Goal: Task Accomplishment & Management: Use online tool/utility

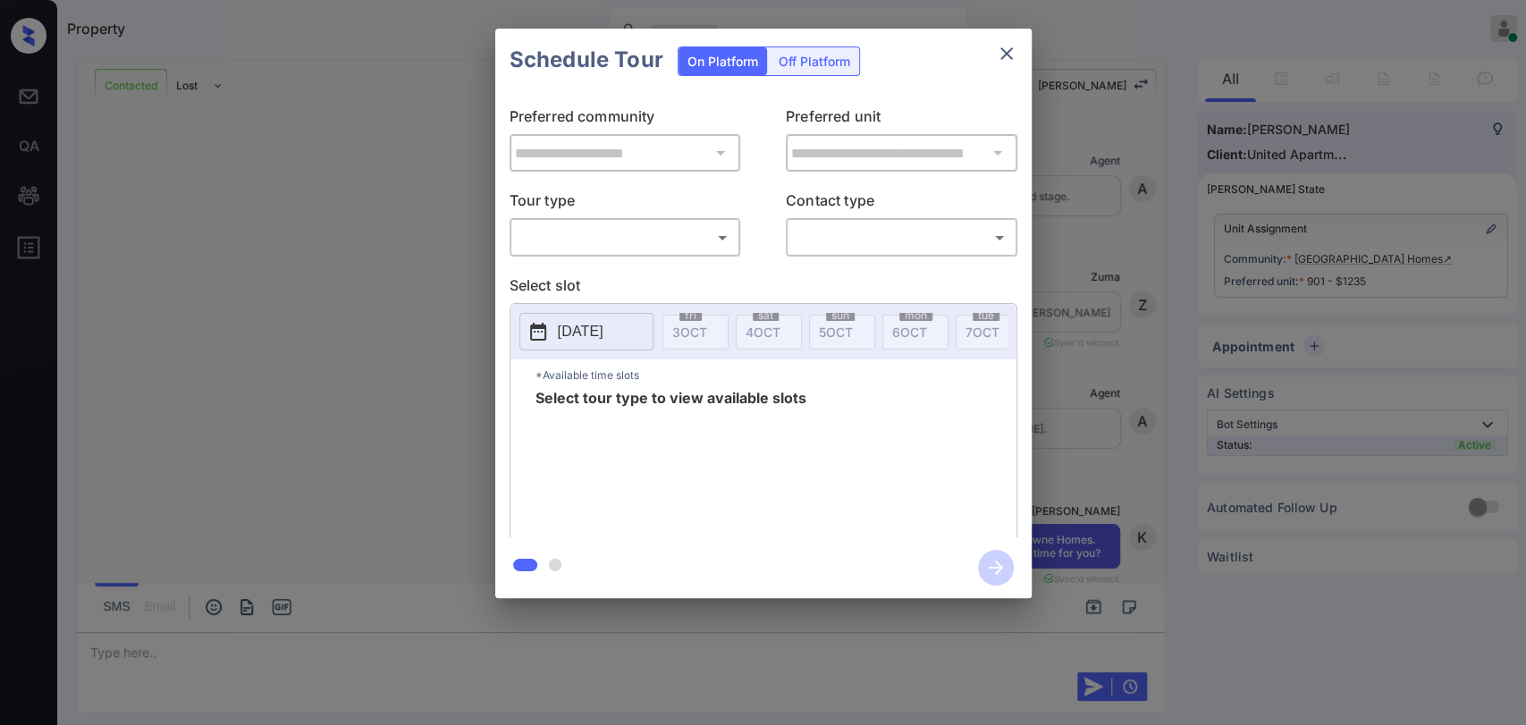
scroll to position [3620, 0]
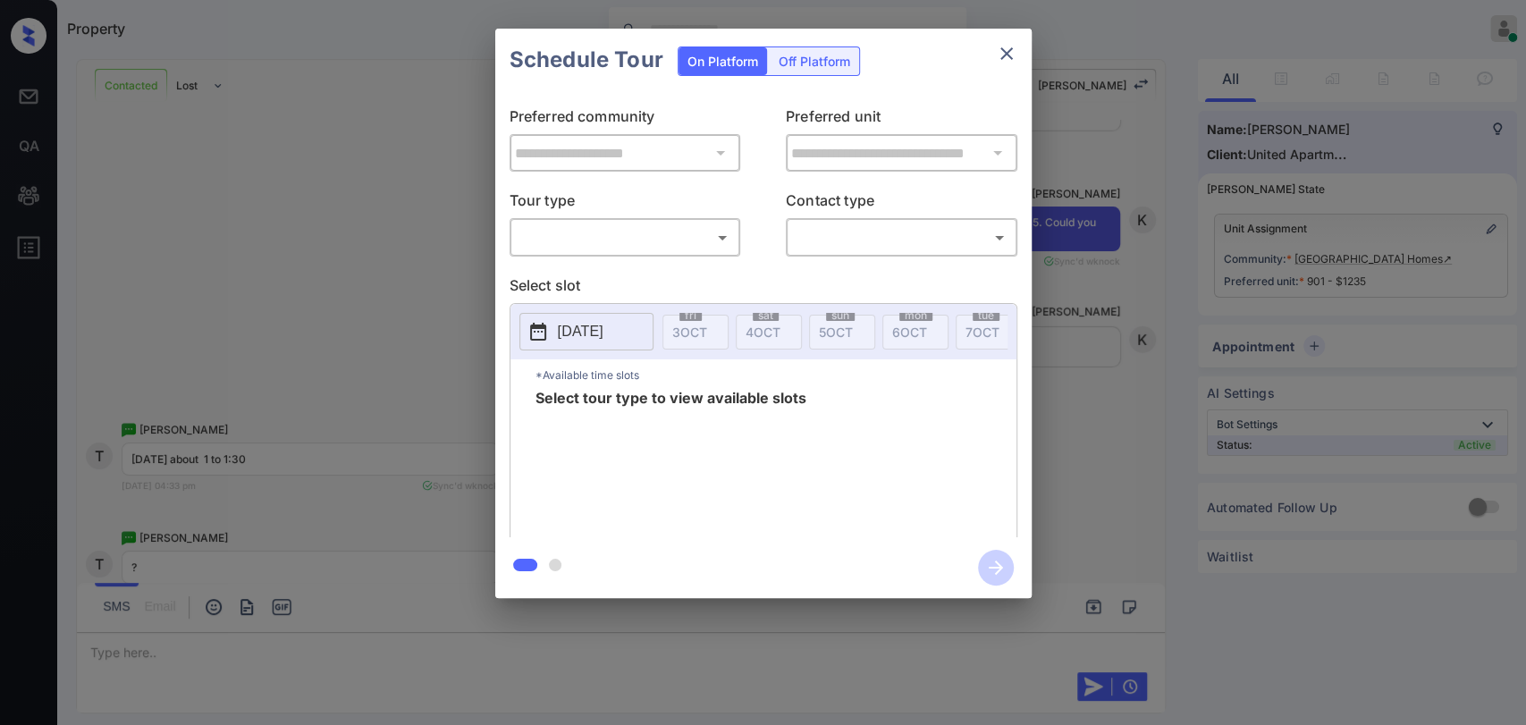
click at [555, 229] on body "Property Danielle Dela Cruz Online Set yourself offline Set yourself on break P…" at bounding box center [763, 362] width 1526 height 725
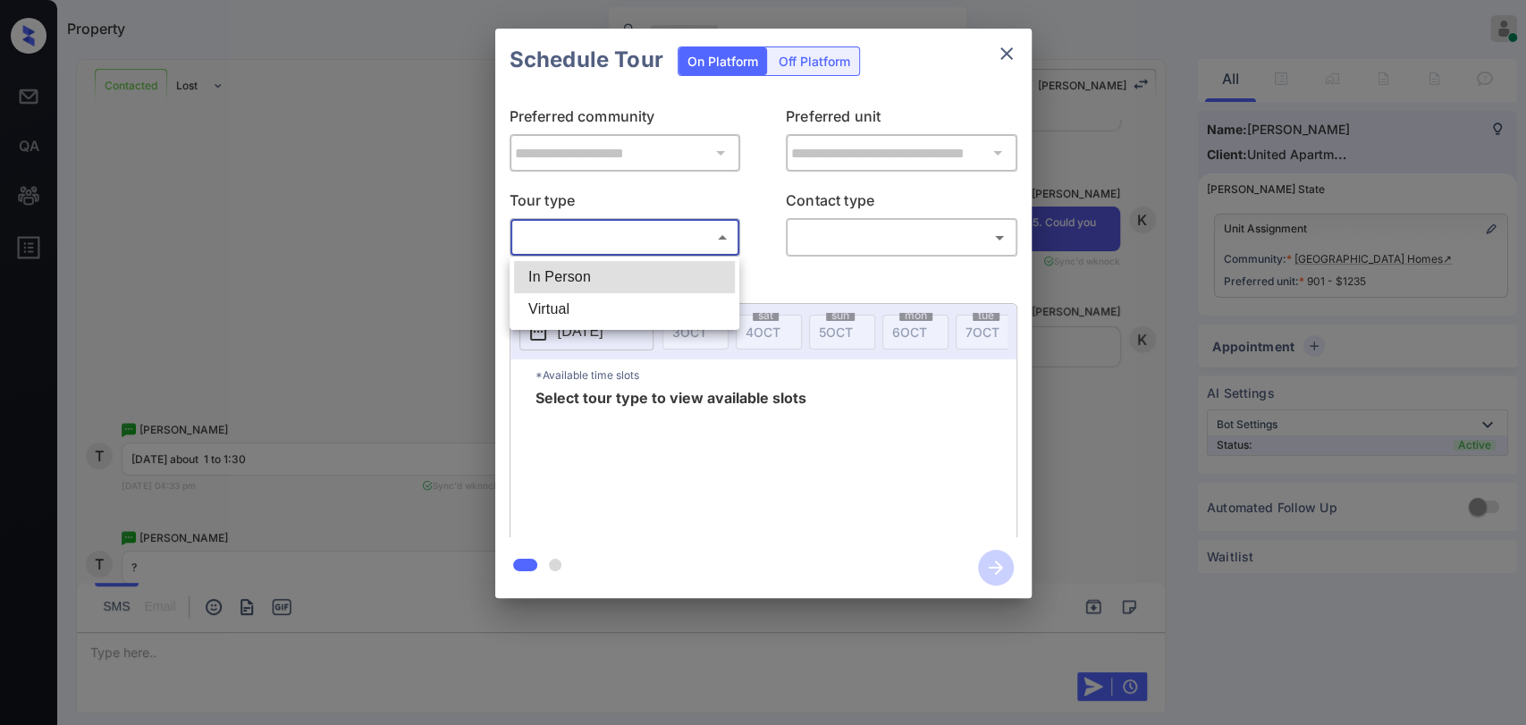
click at [549, 279] on li "In Person" at bounding box center [624, 277] width 221 height 32
click at [165, 232] on div at bounding box center [763, 362] width 1526 height 725
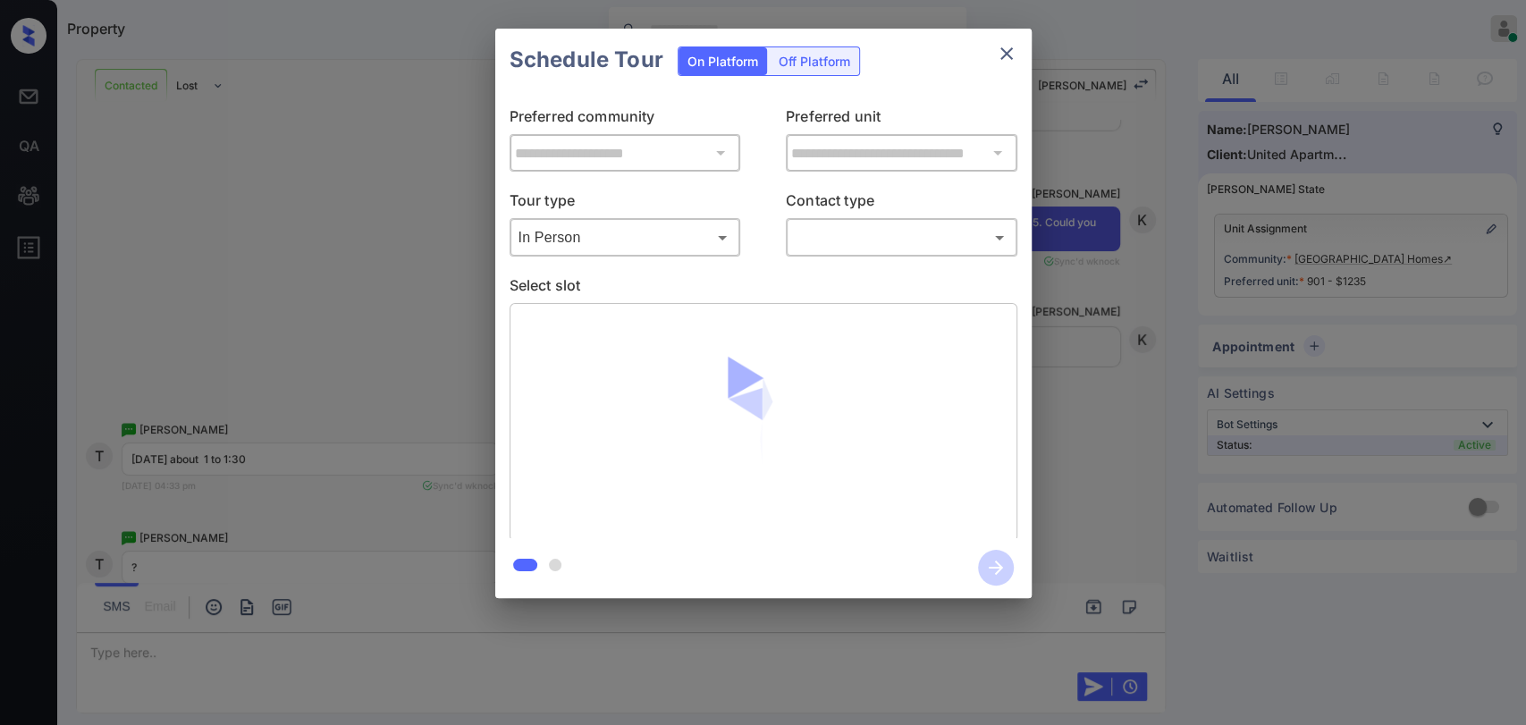
type input "********"
click at [388, 215] on div "**********" at bounding box center [763, 313] width 1526 height 627
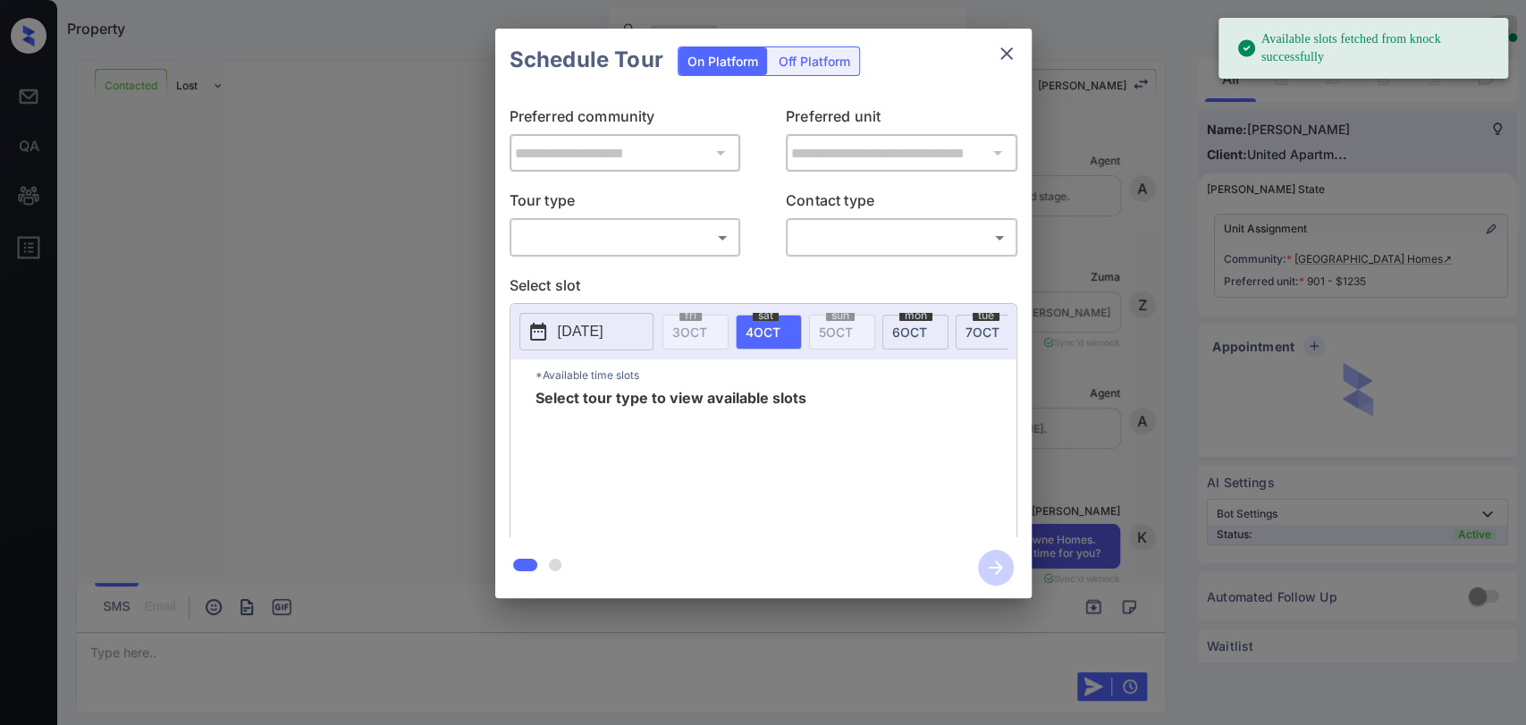
scroll to position [3422, 0]
click at [650, 240] on body "Available slots fetched from knock successfully Property Danielle Dela Cruz Onl…" at bounding box center [763, 362] width 1526 height 725
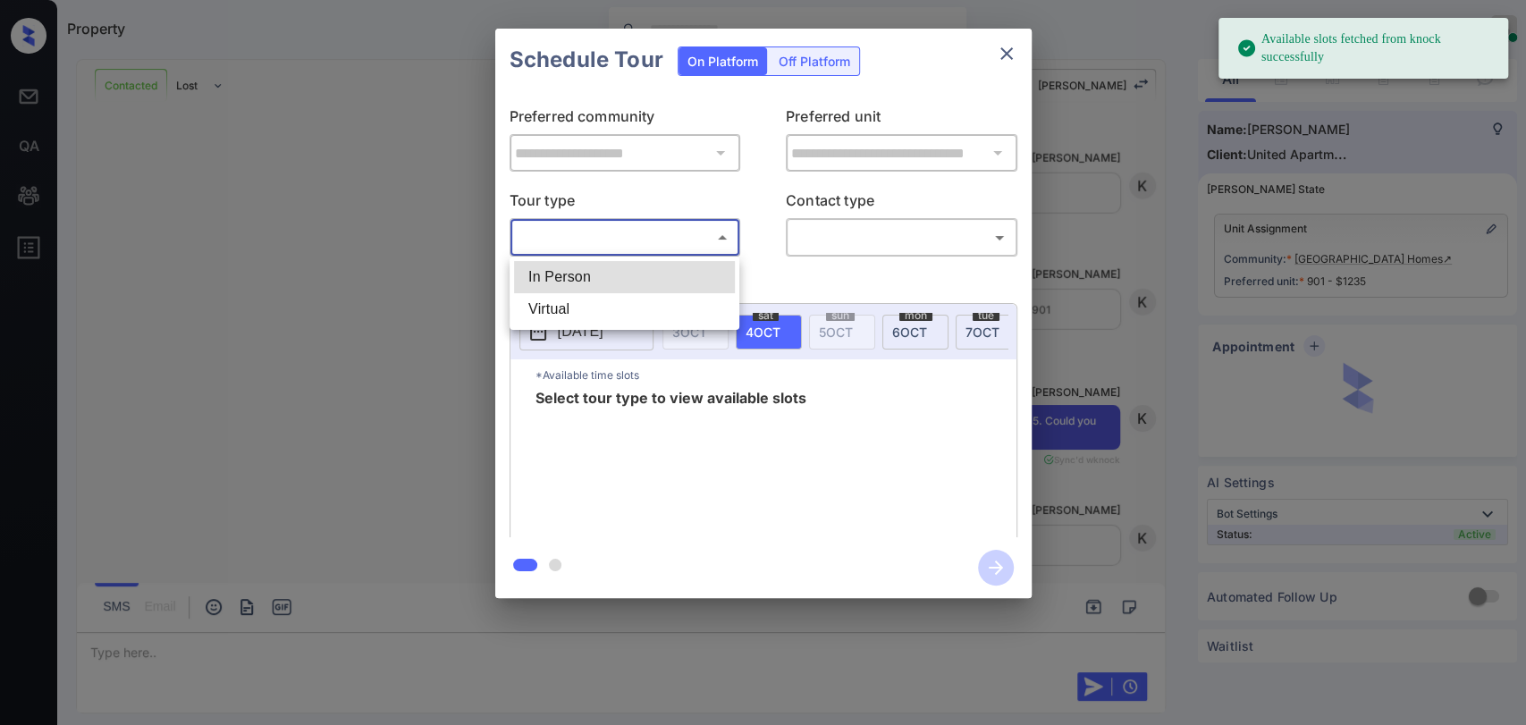
click at [590, 270] on li "In Person" at bounding box center [624, 277] width 221 height 32
type input "********"
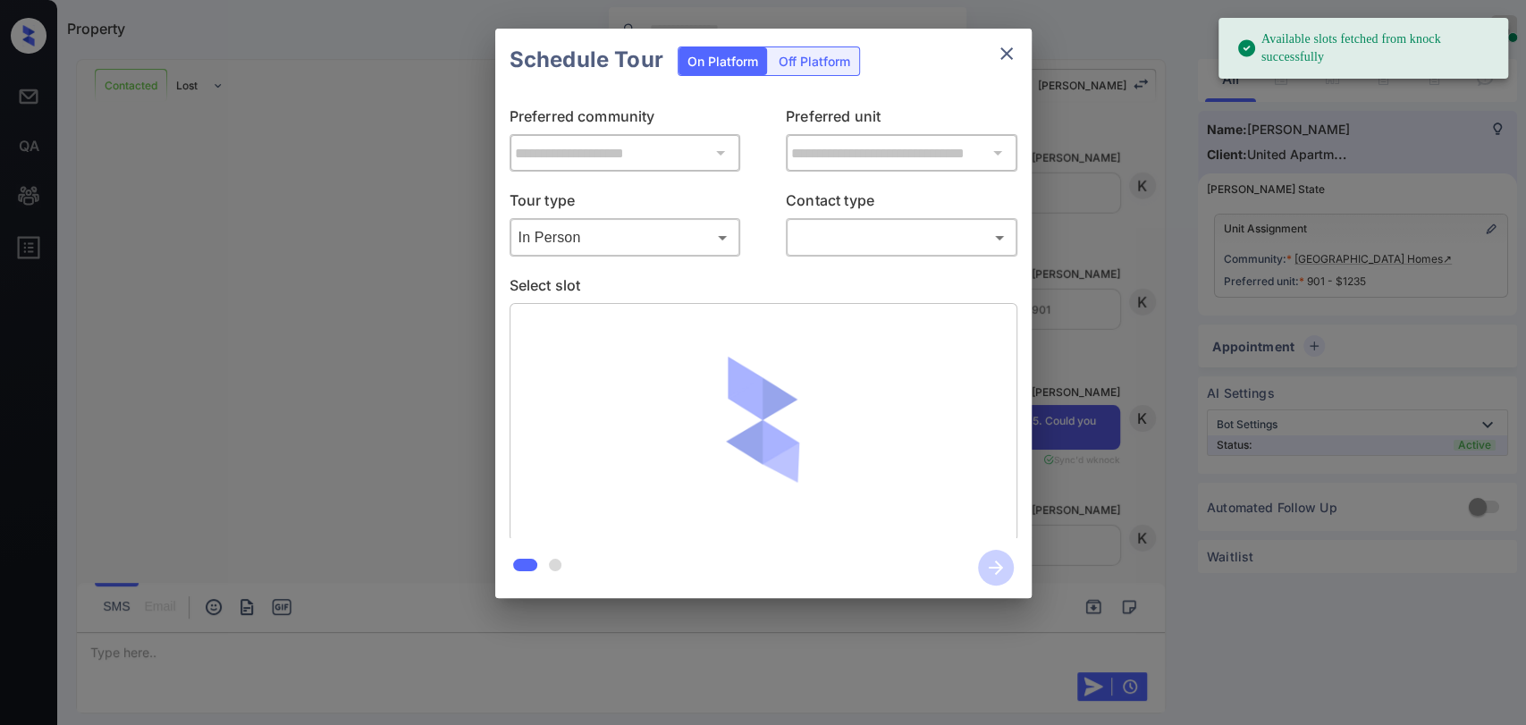
click at [884, 240] on body "Available slots fetched from knock successfully Property Danielle Dela Cruz Onl…" at bounding box center [763, 362] width 1526 height 725
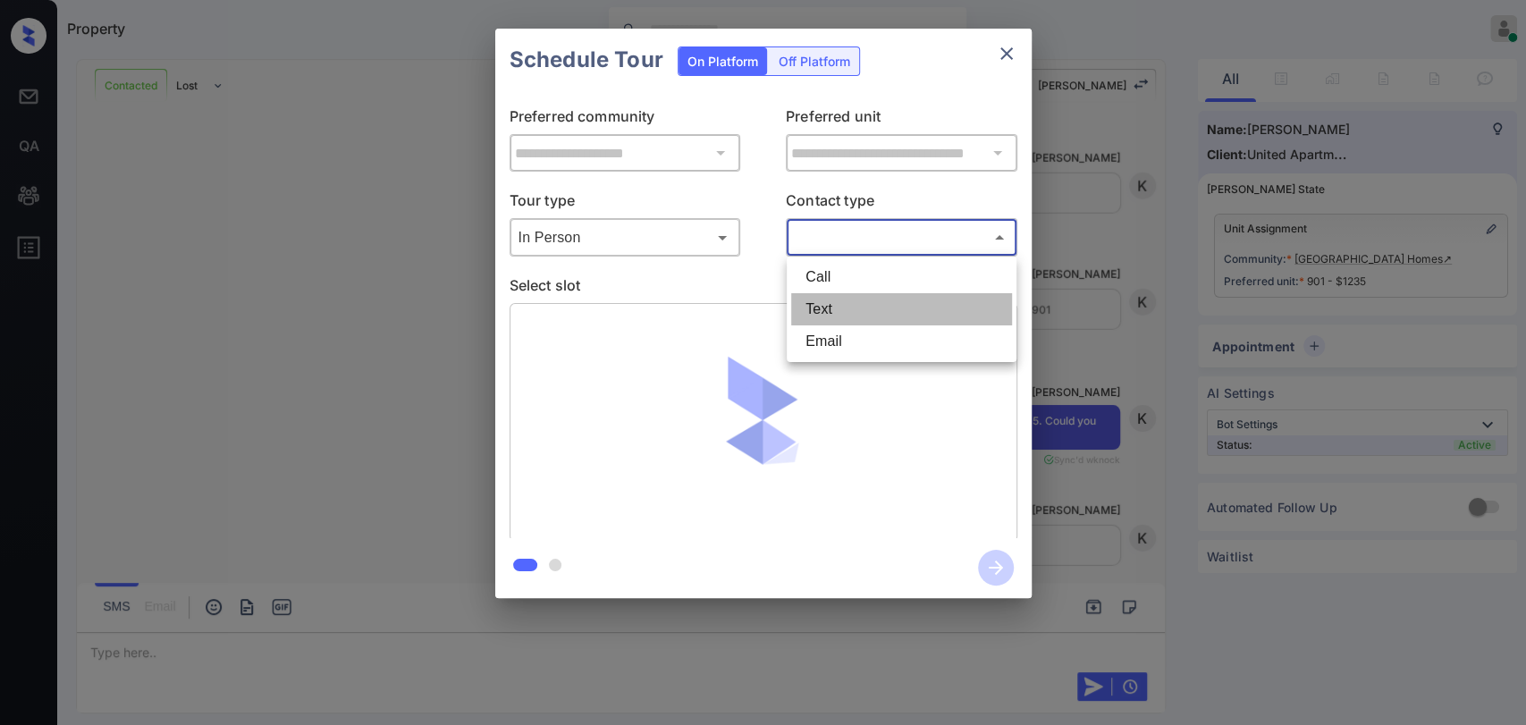
click at [837, 310] on li "Text" at bounding box center [901, 309] width 221 height 32
type input "****"
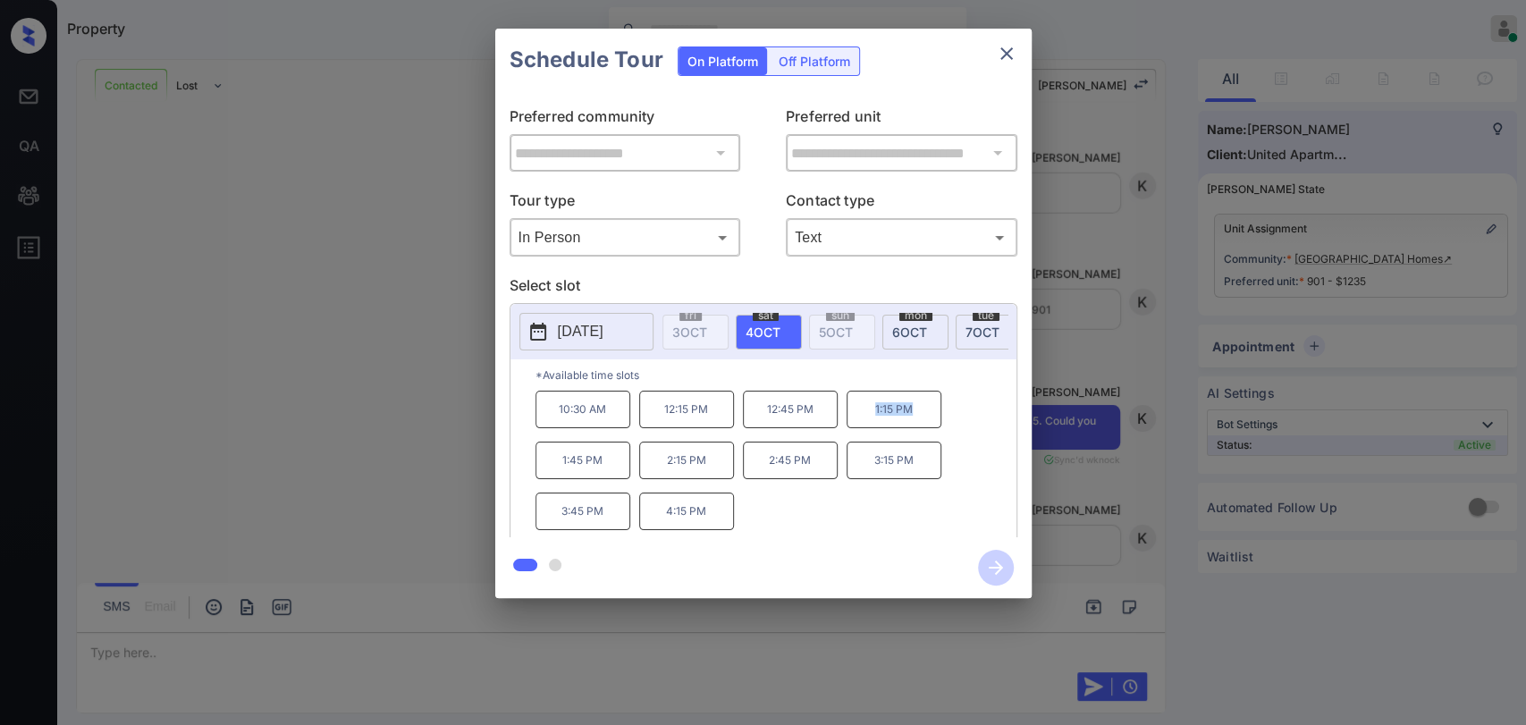
drag, startPoint x: 866, startPoint y: 420, endPoint x: 935, endPoint y: 417, distance: 68.9
click at [935, 417] on p "1:15 PM" at bounding box center [894, 410] width 95 height 38
click at [1008, 44] on icon "close" at bounding box center [1006, 53] width 21 height 21
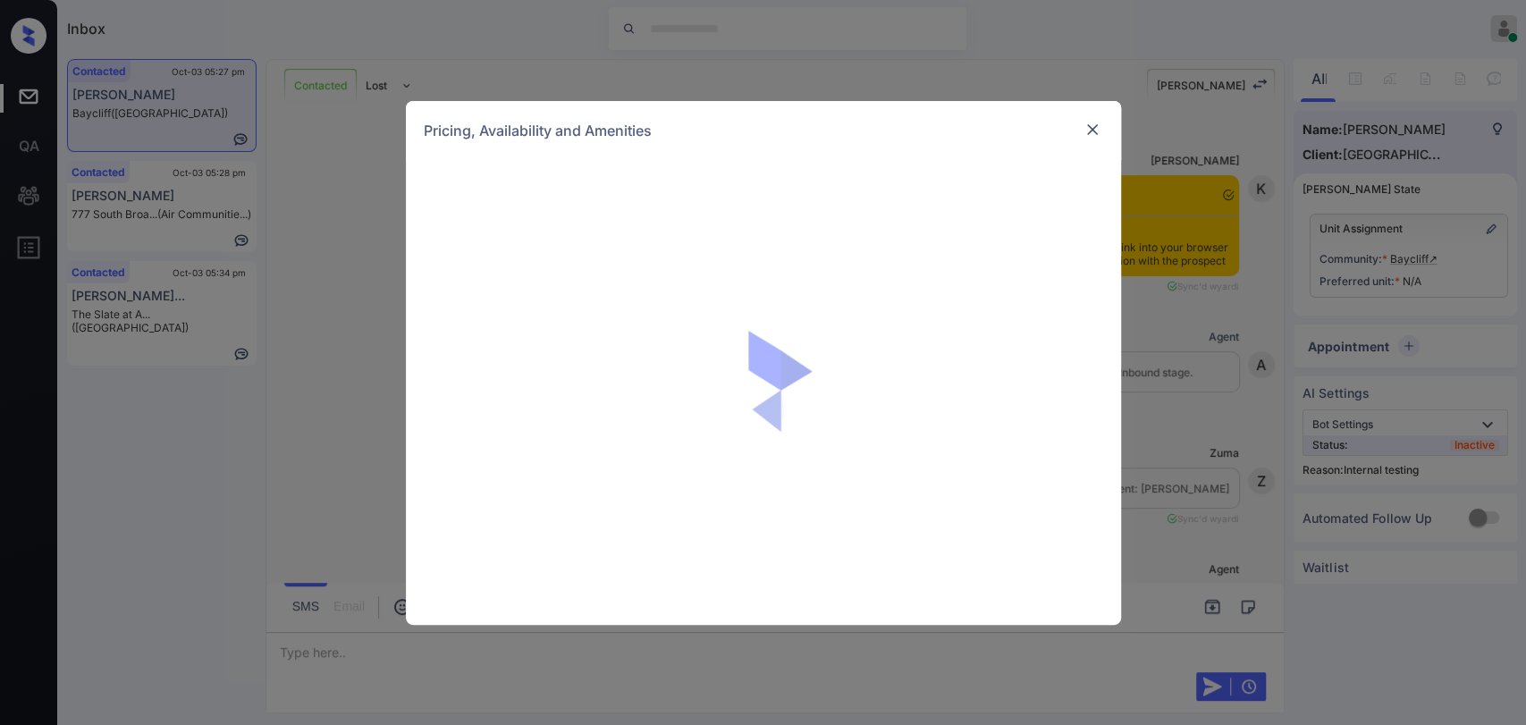
scroll to position [2331, 0]
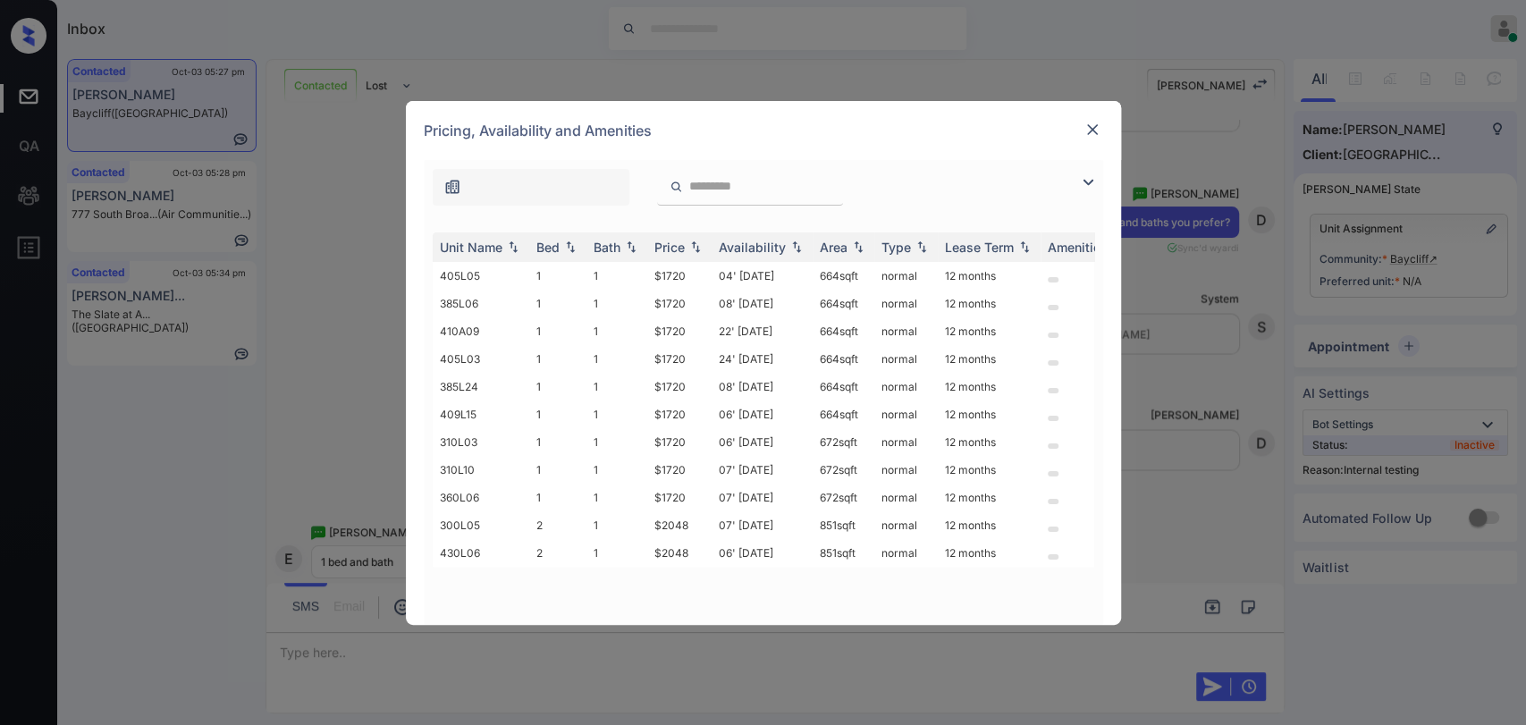
click at [1099, 122] on img at bounding box center [1092, 130] width 18 height 18
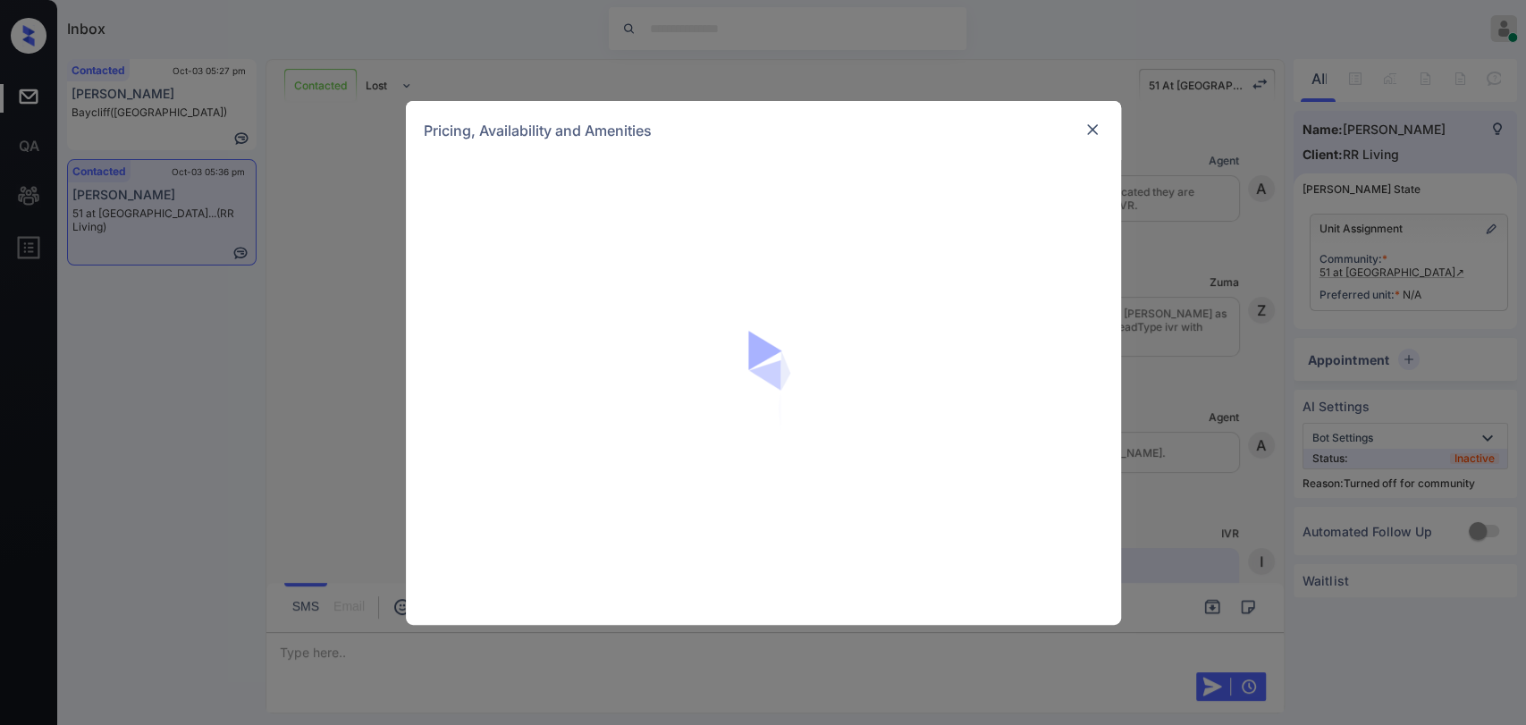
scroll to position [2706, 0]
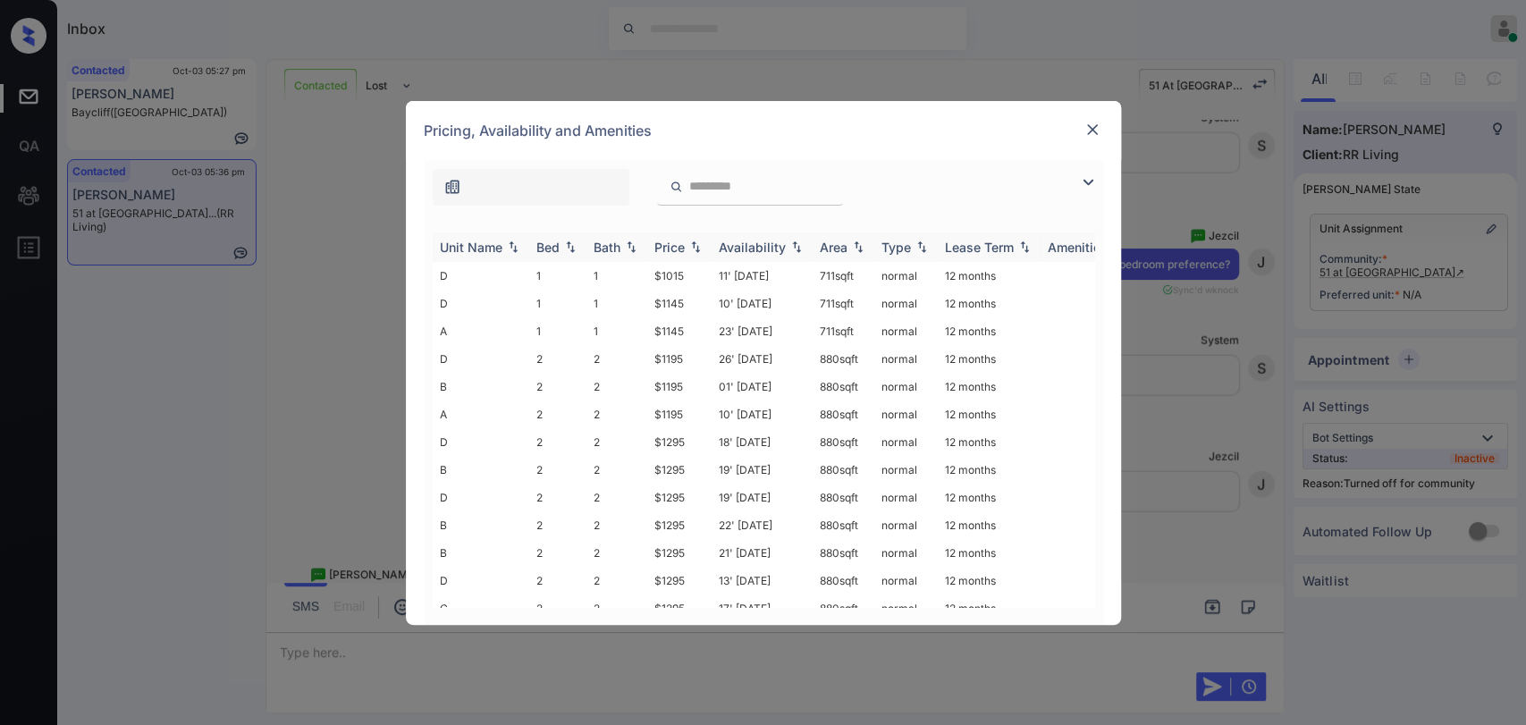
click at [552, 249] on div "Bed" at bounding box center [547, 247] width 23 height 15
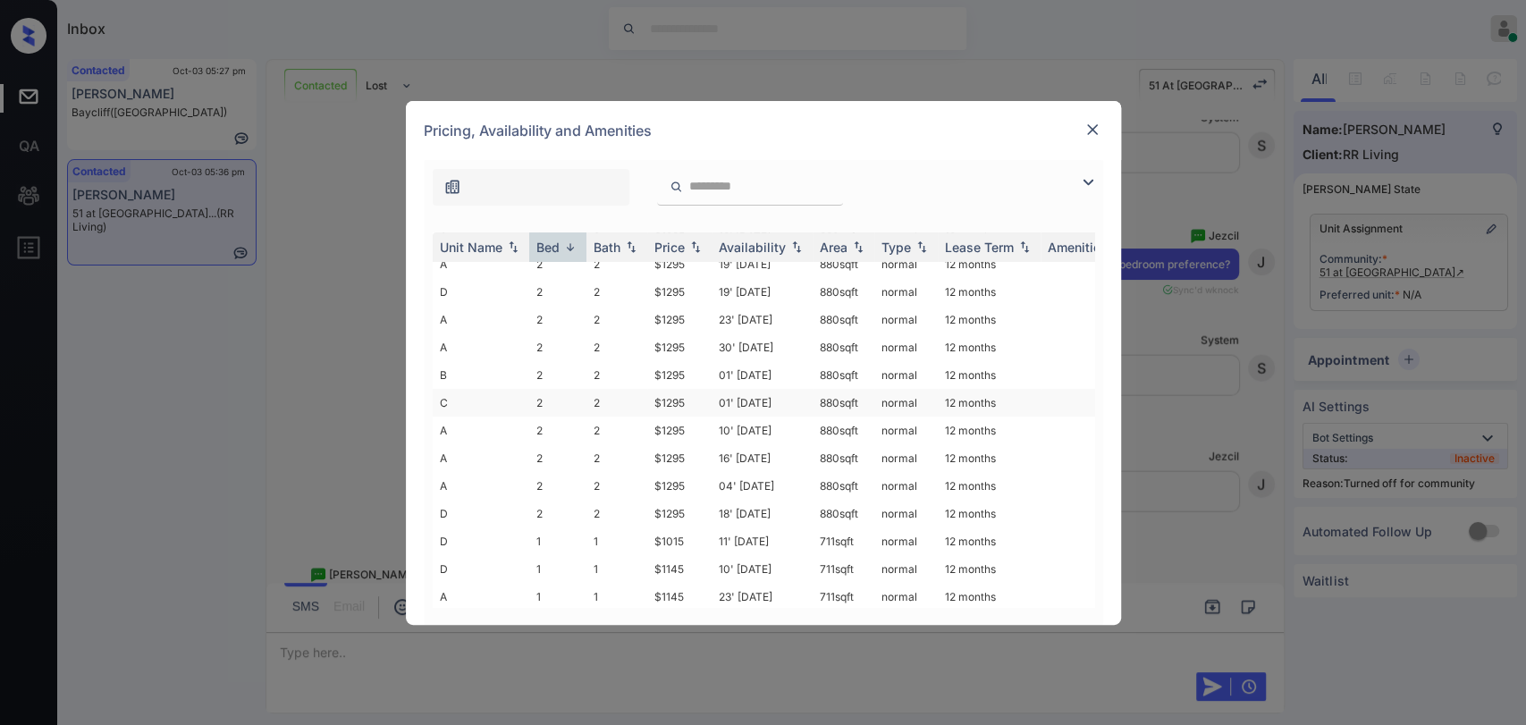
scroll to position [0, 0]
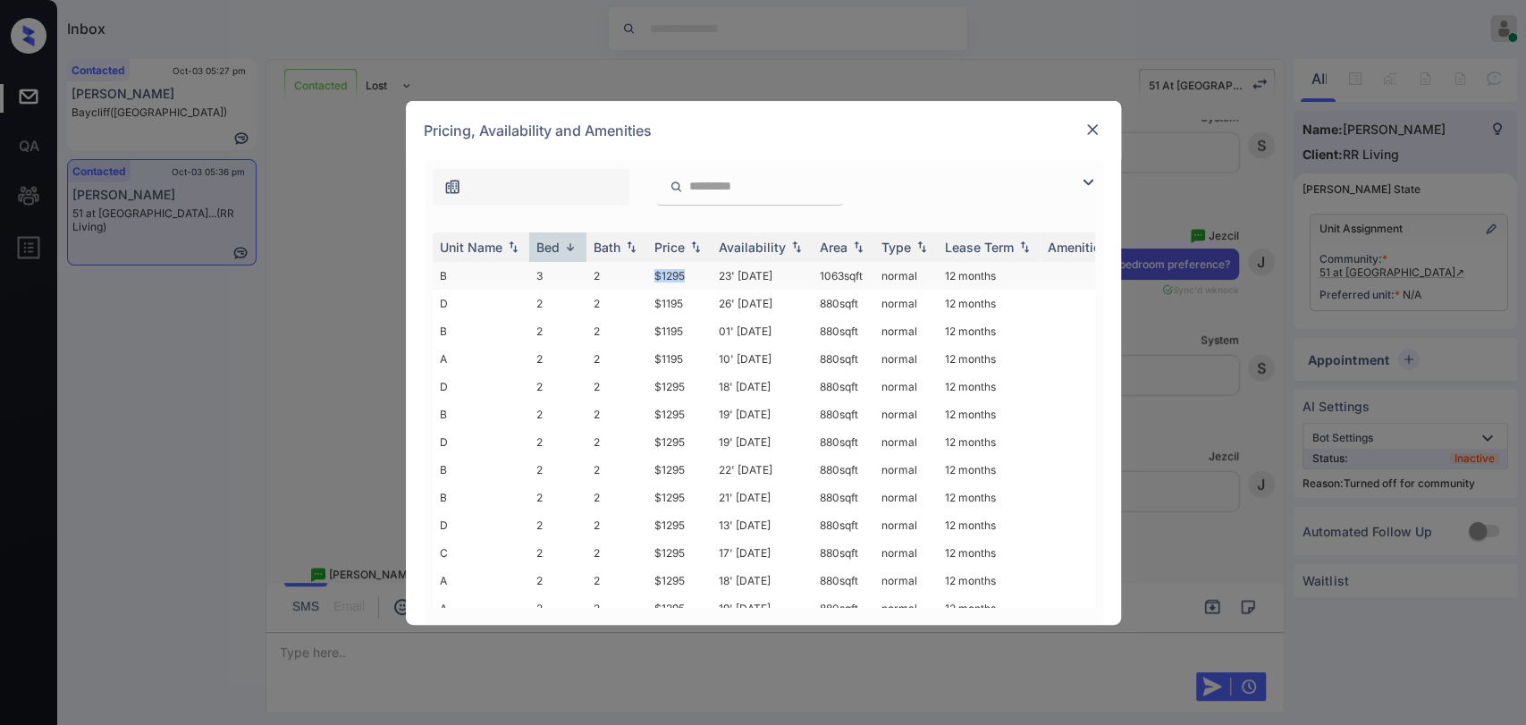
drag, startPoint x: 651, startPoint y: 280, endPoint x: 687, endPoint y: 275, distance: 36.0
click at [687, 275] on td "$1295" at bounding box center [679, 276] width 64 height 28
copy td "$1295"
click at [1099, 123] on img at bounding box center [1092, 130] width 18 height 18
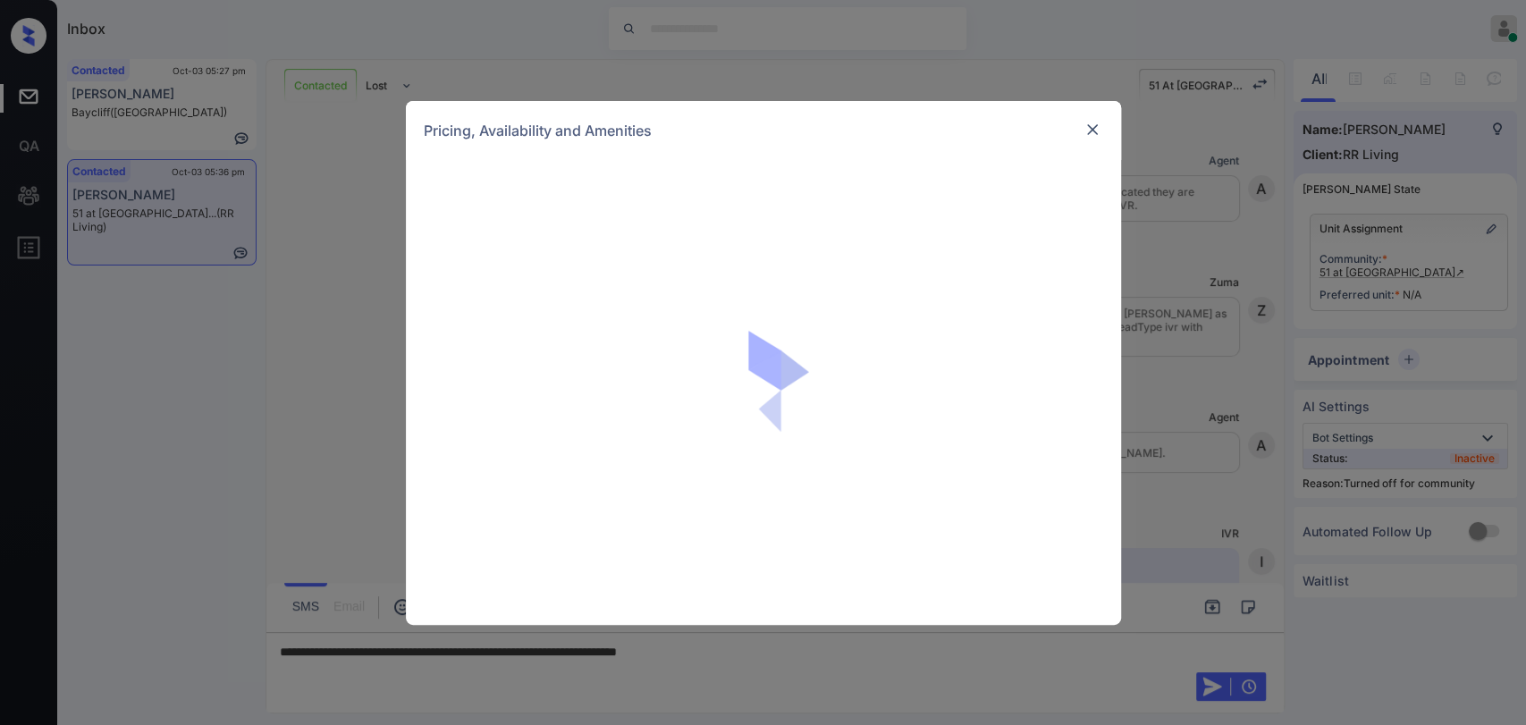
scroll to position [2706, 0]
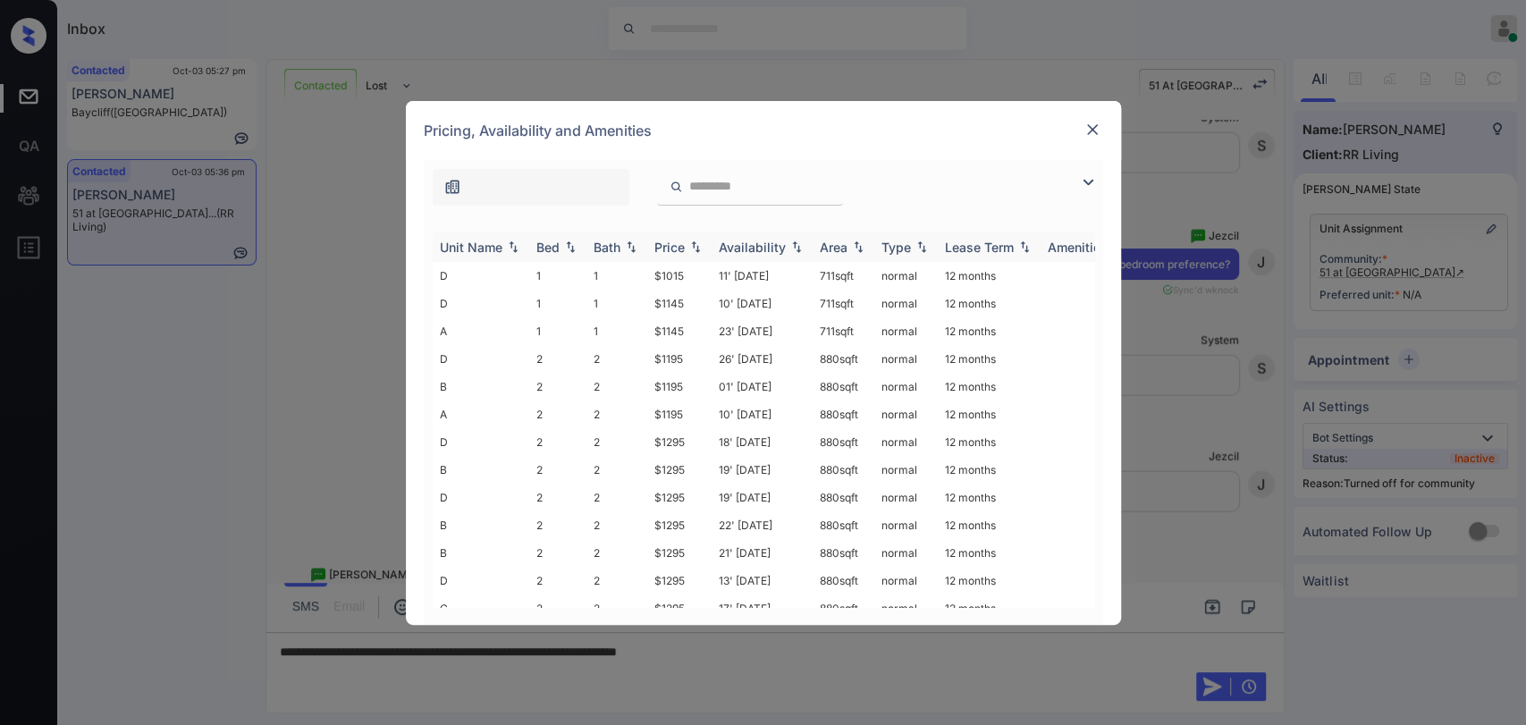
click at [551, 245] on div "Bed" at bounding box center [547, 247] width 23 height 15
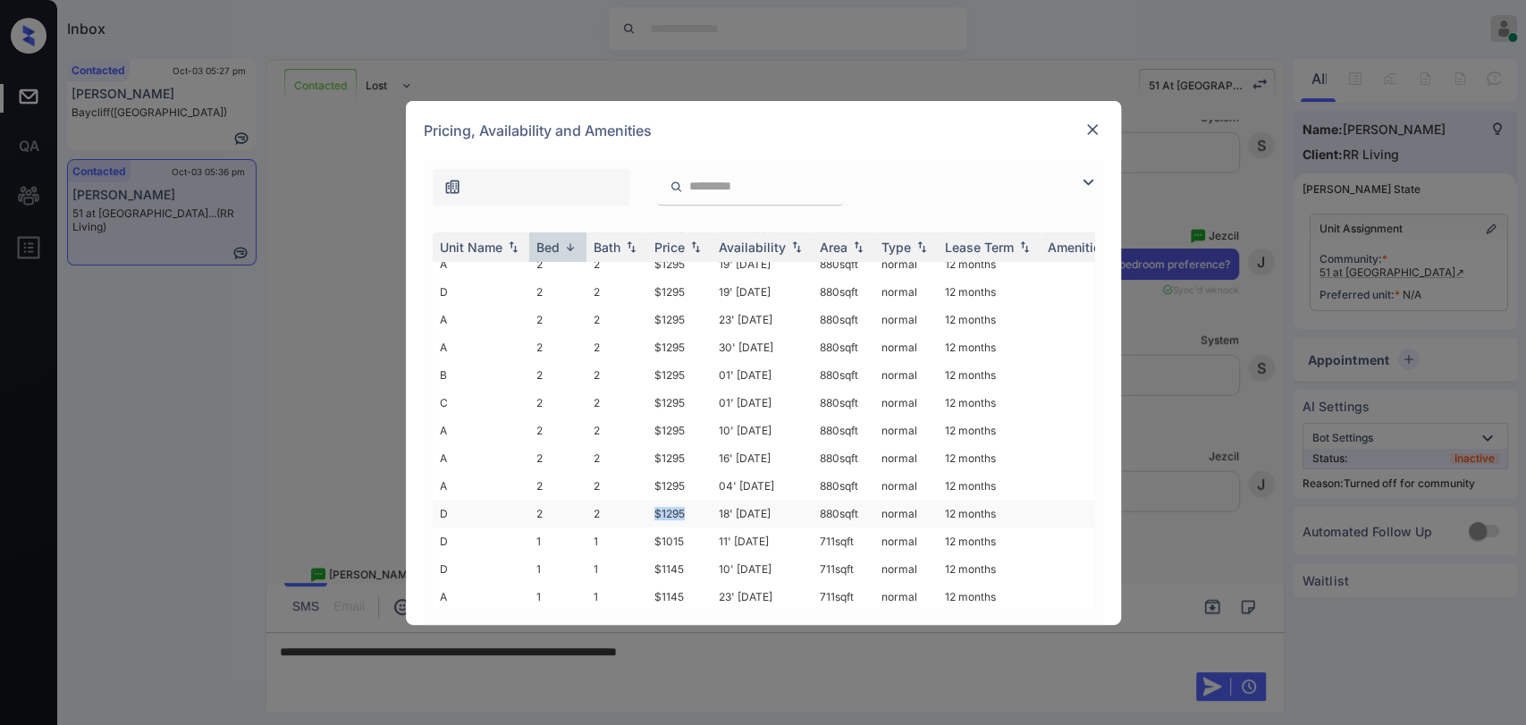
drag, startPoint x: 653, startPoint y: 493, endPoint x: 701, endPoint y: 493, distance: 48.3
click at [701, 500] on td "$1295" at bounding box center [679, 514] width 64 height 28
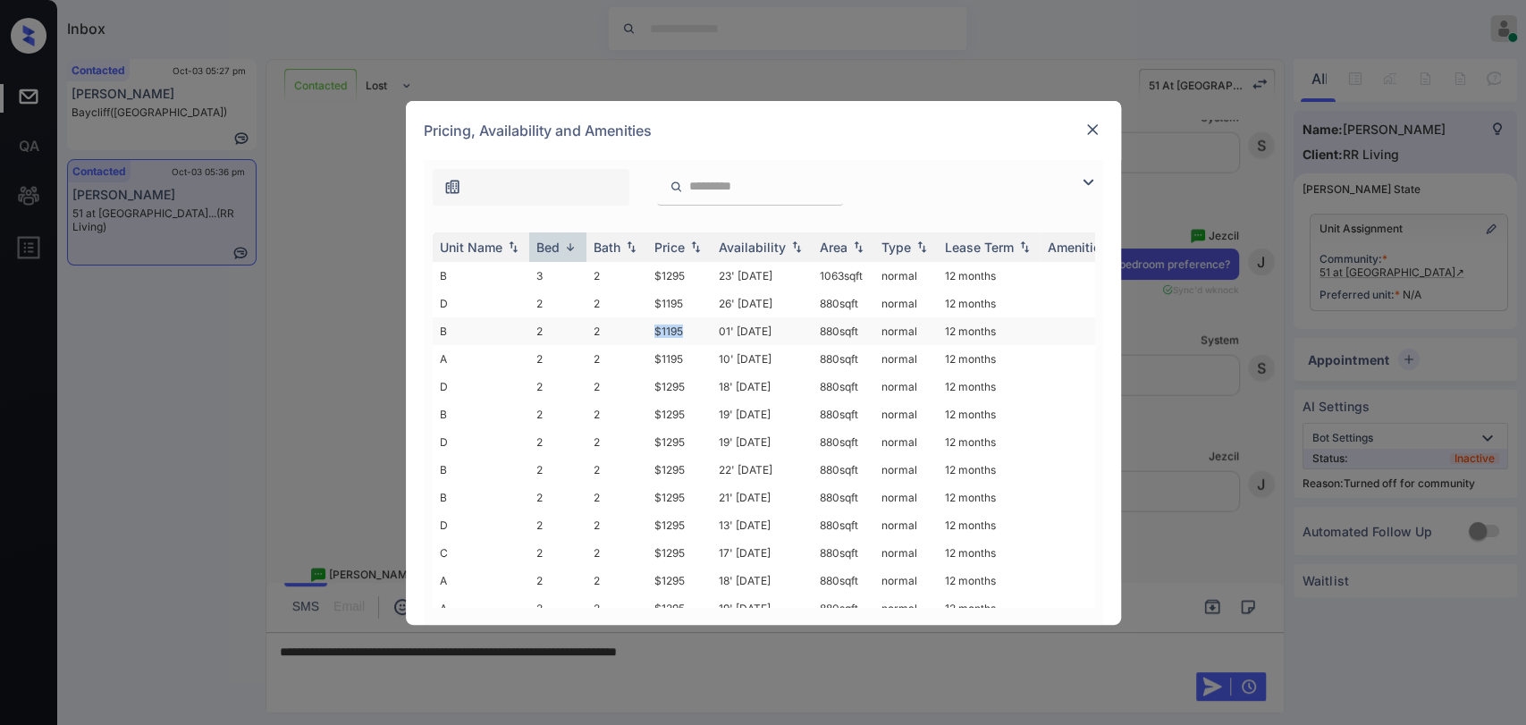
drag, startPoint x: 645, startPoint y: 327, endPoint x: 699, endPoint y: 327, distance: 54.5
click at [699, 327] on tr "B 2 2 $1195 01' [DATE] 880 sqft normal 12 months" at bounding box center [900, 331] width 934 height 28
copy tr "$1195"
click at [1099, 123] on img at bounding box center [1092, 130] width 18 height 18
